Goal: Task Accomplishment & Management: Manage account settings

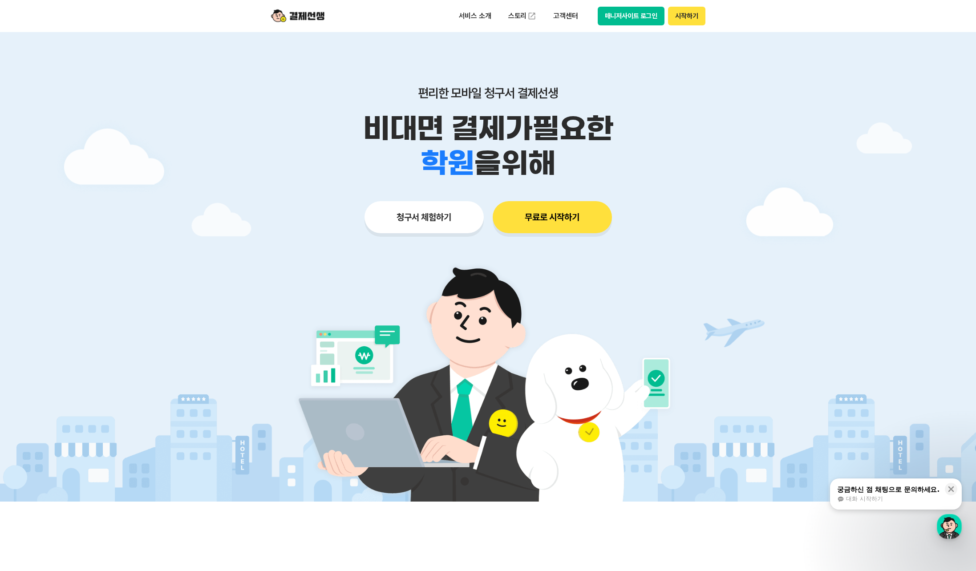
click at [628, 15] on button "매니저사이트 로그인" at bounding box center [631, 16] width 67 height 19
click at [635, 13] on button "매니저사이트 로그인" at bounding box center [631, 16] width 67 height 19
click at [640, 18] on button "매니저사이트 로그인" at bounding box center [631, 16] width 67 height 19
